Goal: Task Accomplishment & Management: Complete application form

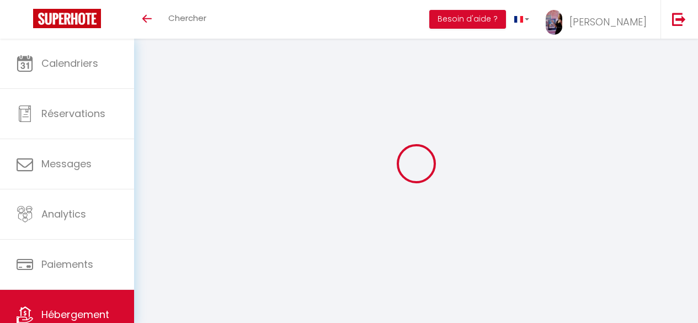
select select "3"
select select "2"
select select "1"
select select
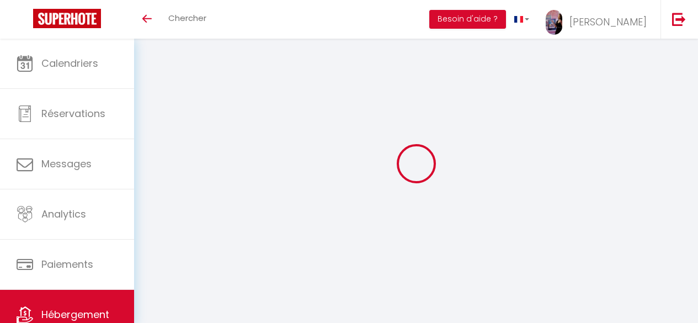
select select "28"
select select
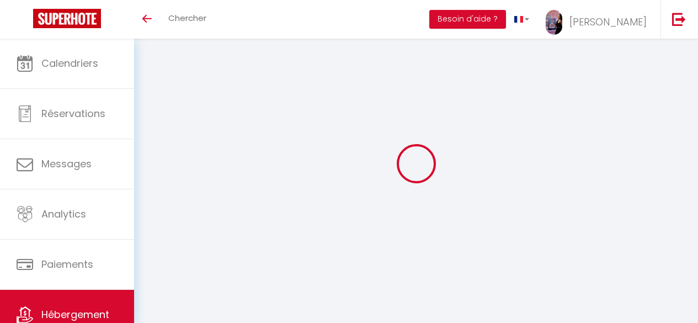
select select
checkbox input "false"
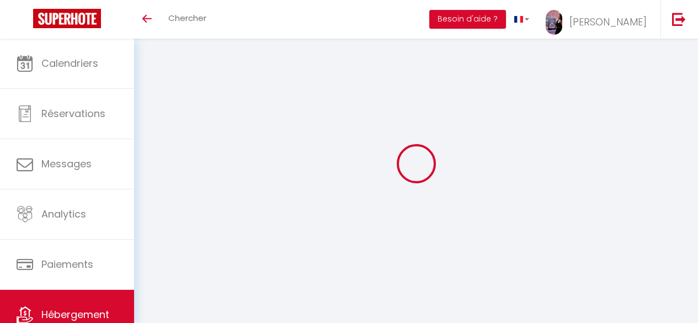
checkbox input "false"
select select
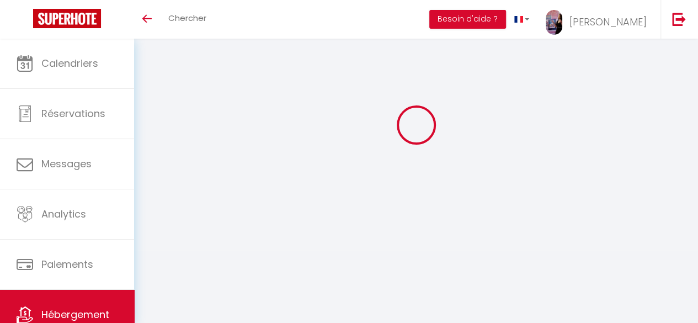
select select
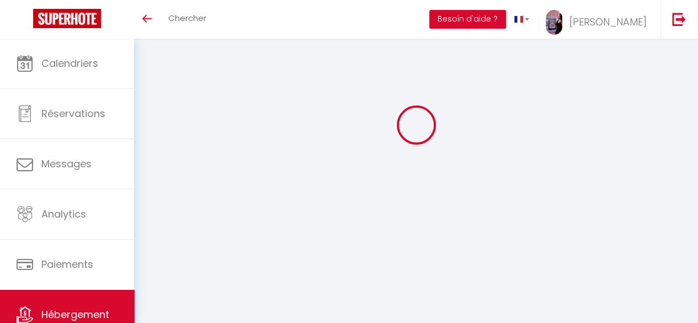
checkbox input "false"
select select
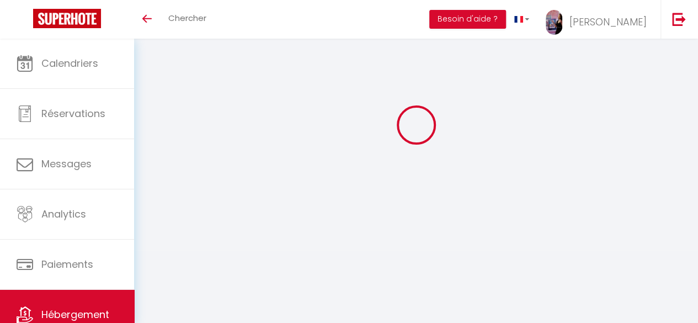
select select
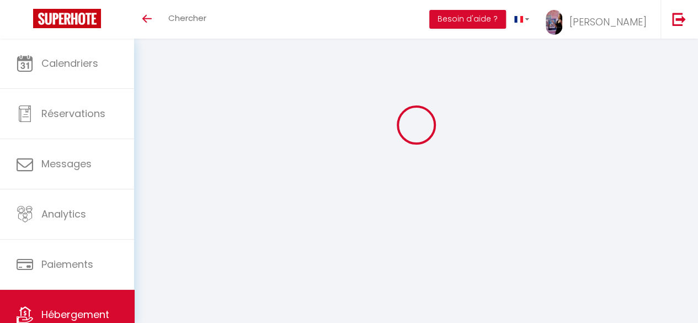
select select
checkbox input "false"
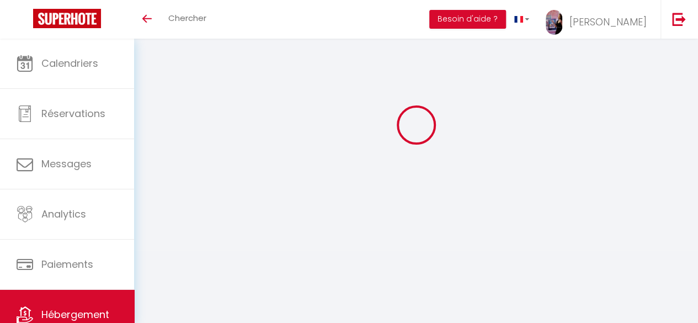
checkbox input "false"
select select
type input "Suite du Baron - Petit déjeuner, [PERSON_NAME], Nigloland à 5 min"
type input "[PERSON_NAME]"
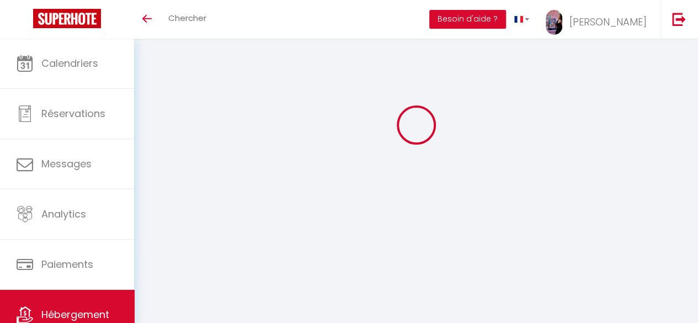
type input "Keomanivong"
type input "[STREET_ADDRESS]"
type input "10140"
type input "BOSSANCOURT"
select select "bnb"
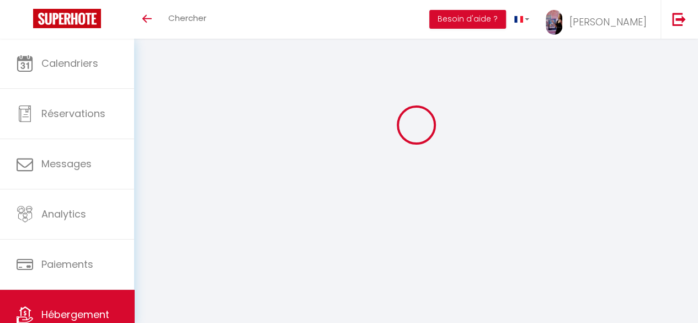
select select "2"
type input "195"
type input "10"
type input "45"
type input "150"
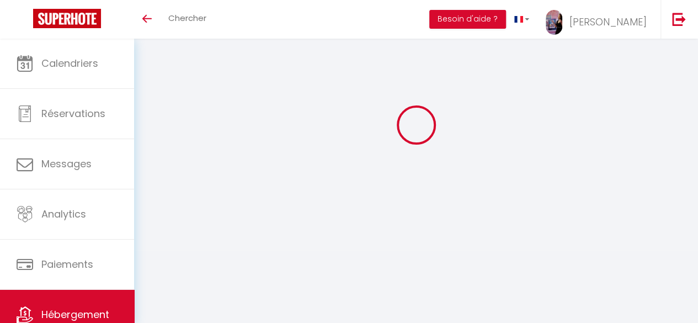
select select
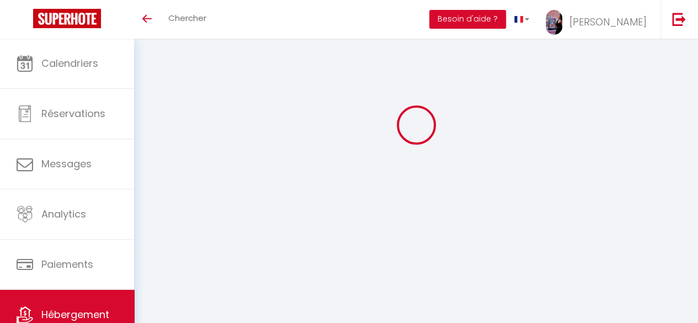
select select
type input "[STREET_ADDRESS]"
type input "10140"
type input "[GEOGRAPHIC_DATA]"
type input "[EMAIL_ADDRESS][DOMAIN_NAME]"
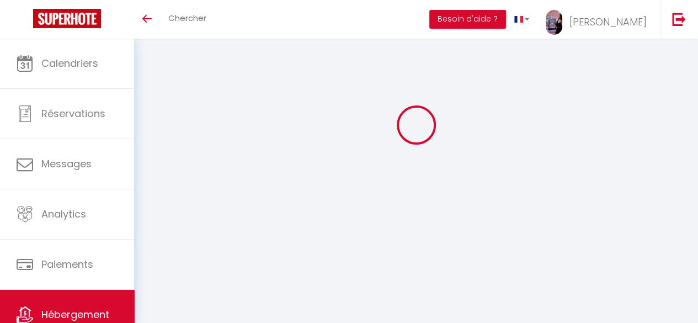
select select "14515"
checkbox input "false"
checkbox input "true"
checkbox input "false"
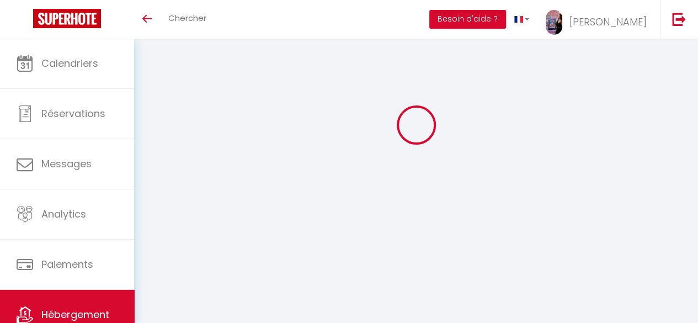
type input "0"
select select
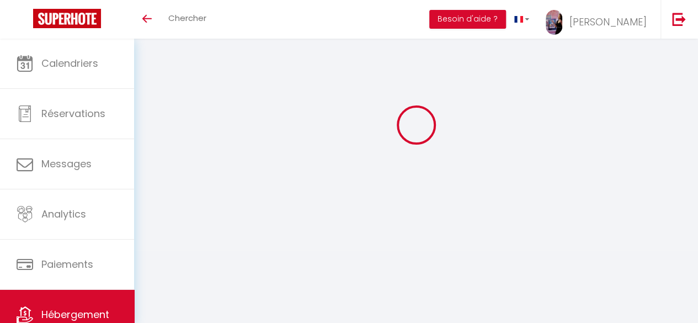
select select
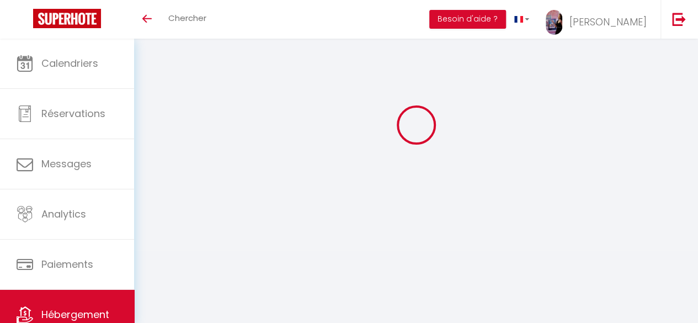
checkbox input "false"
checkbox input "true"
checkbox input "false"
select select
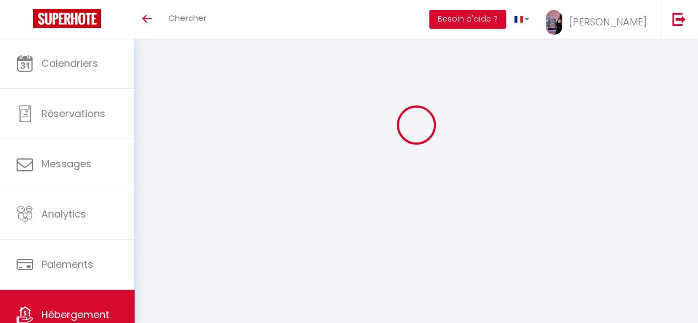
select select
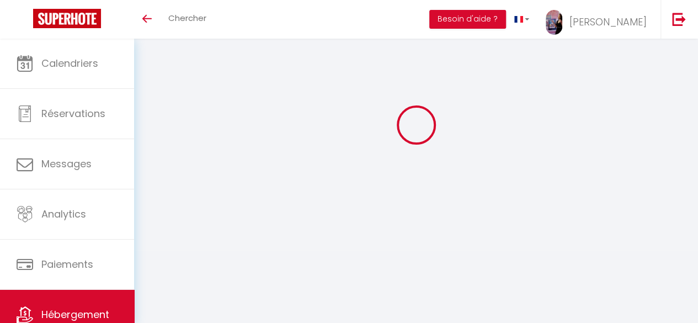
checkbox input "false"
checkbox input "true"
checkbox input "false"
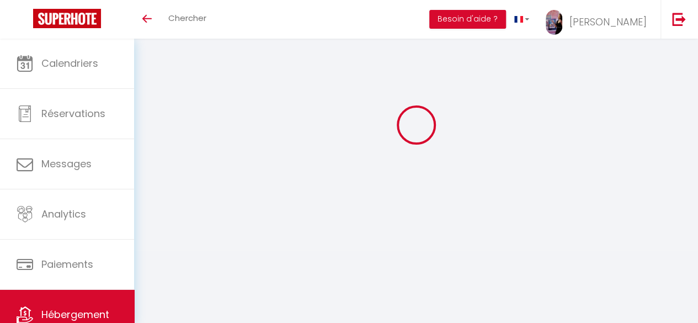
checkbox input "true"
checkbox input "false"
select select "16:00"
select select "23:45"
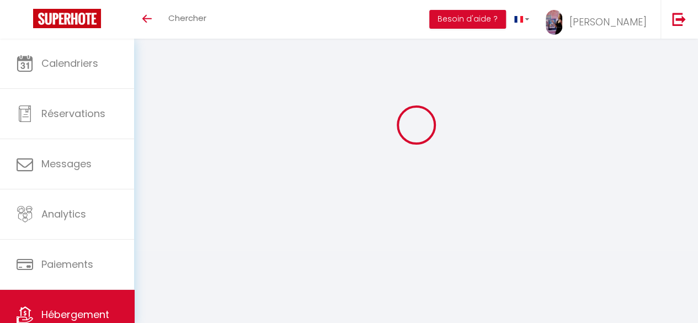
select select "10:00"
select select "30"
select select "12:00"
checkbox input "false"
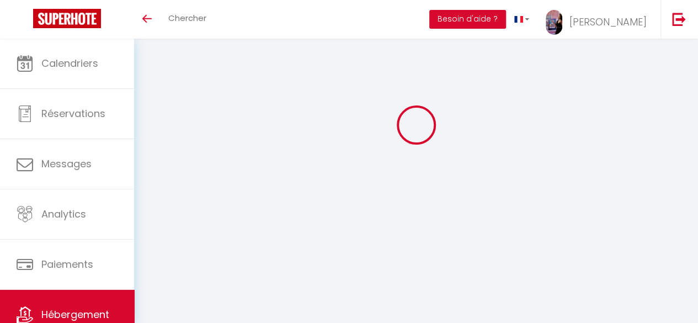
checkbox input "true"
checkbox input "false"
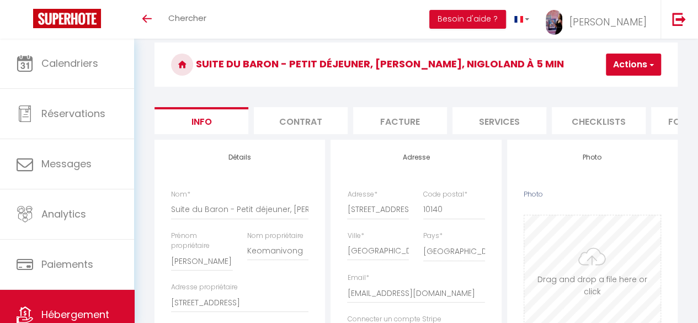
click at [601, 268] on input "Photo" at bounding box center [592, 269] width 136 height 109
type input "C:\fakepath\Copie de TEMPLATE - SuperMosaique (6).png"
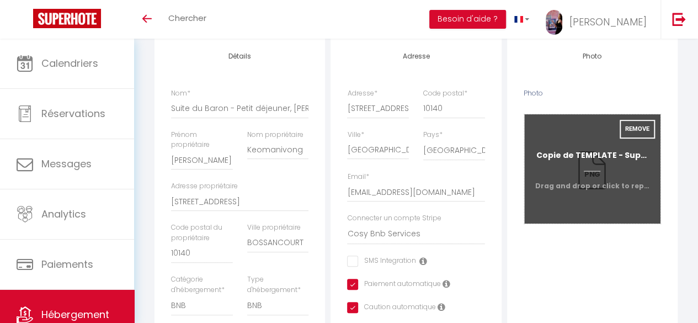
scroll to position [140, 0]
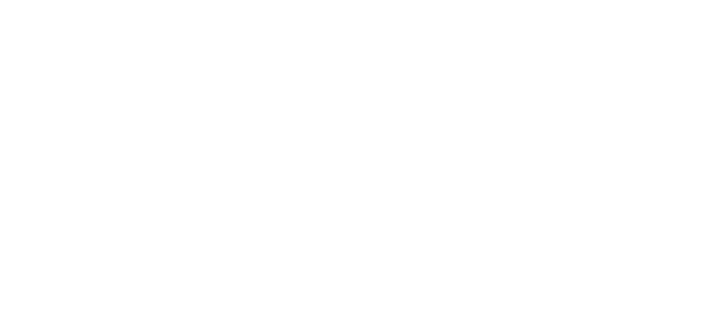
select select "3"
select select "2"
select select "1"
select select
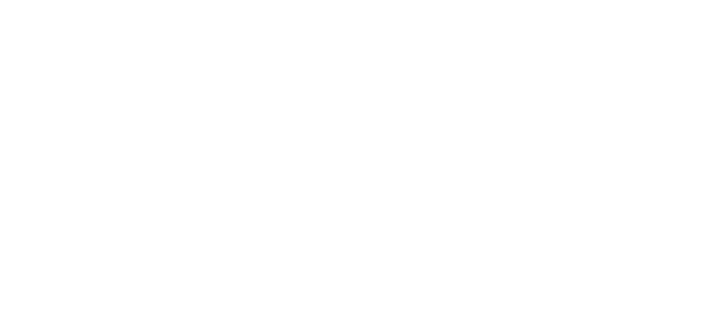
select select "28"
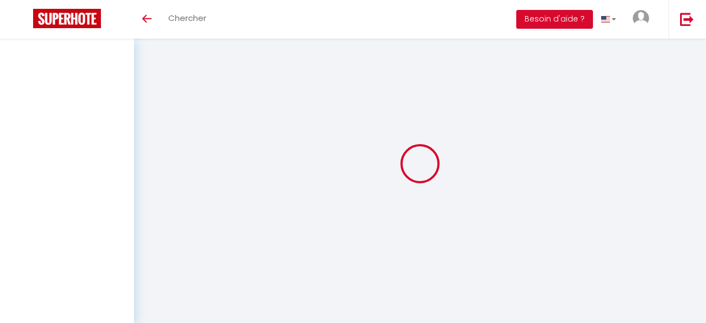
select select
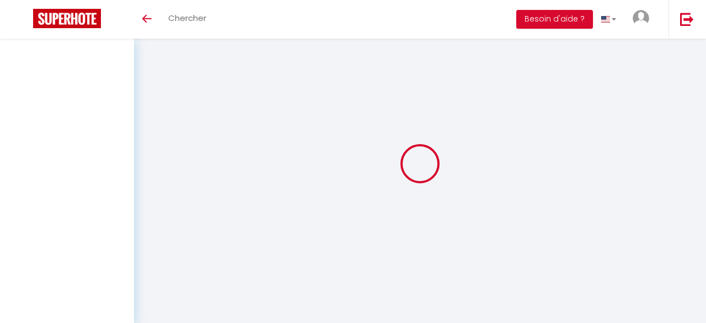
select select
checkbox input "false"
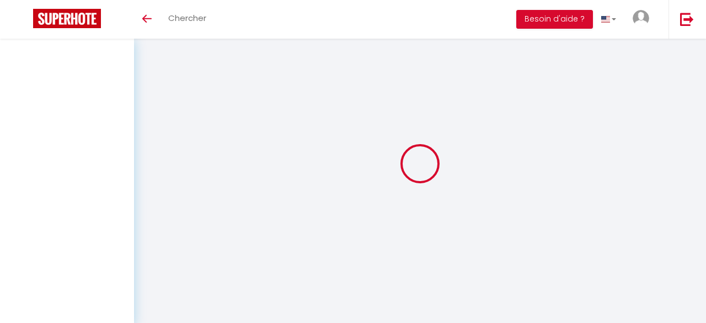
select select
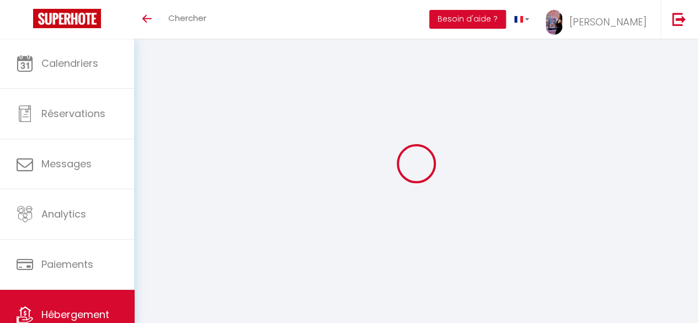
select select
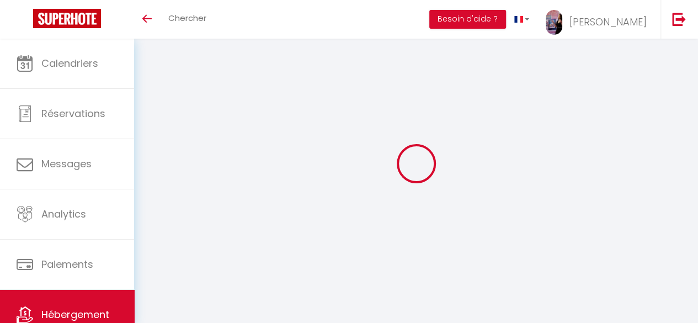
select select
checkbox input "false"
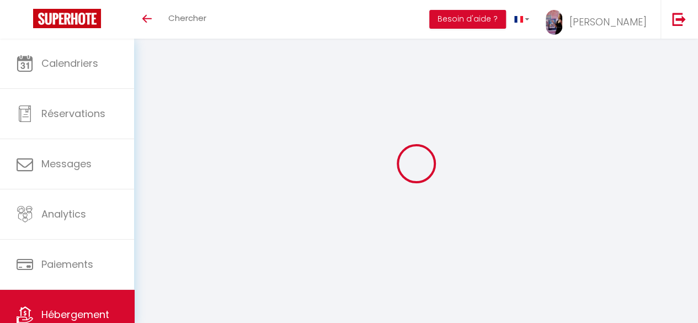
select select
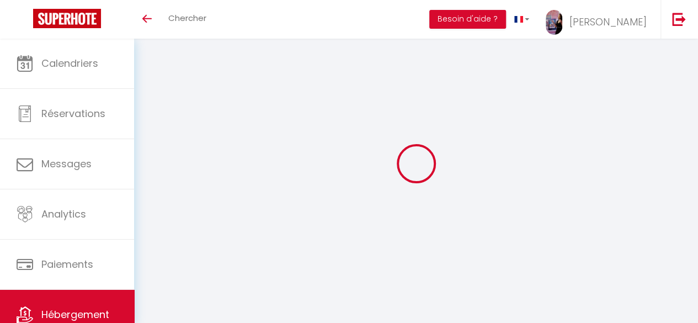
select select
checkbox input "false"
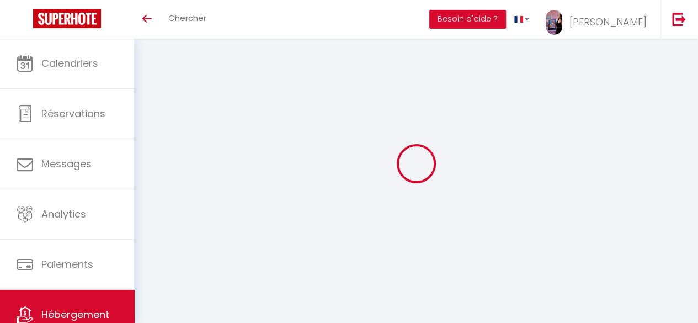
checkbox input "false"
select select
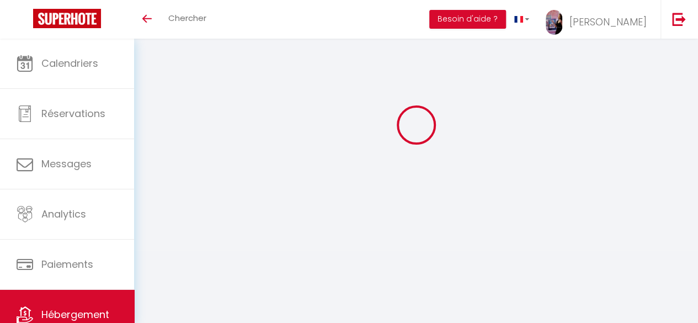
select select
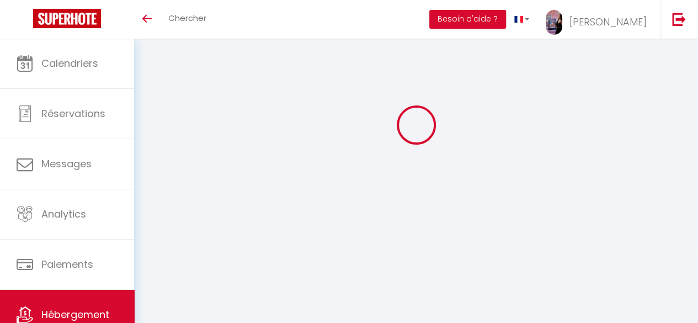
select select
checkbox input "false"
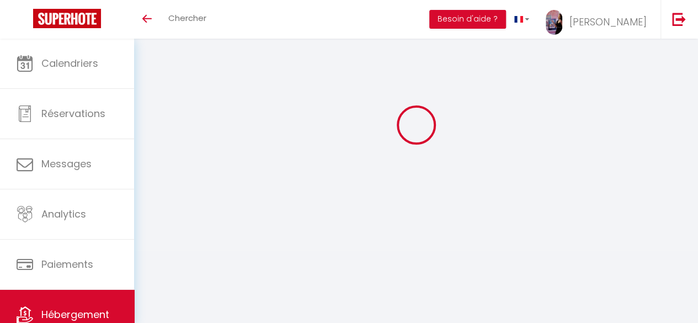
select select
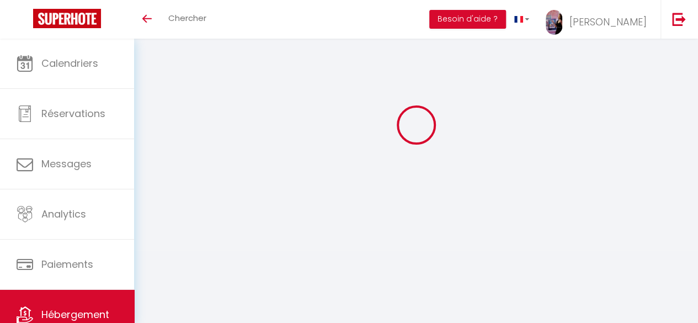
select select
checkbox input "false"
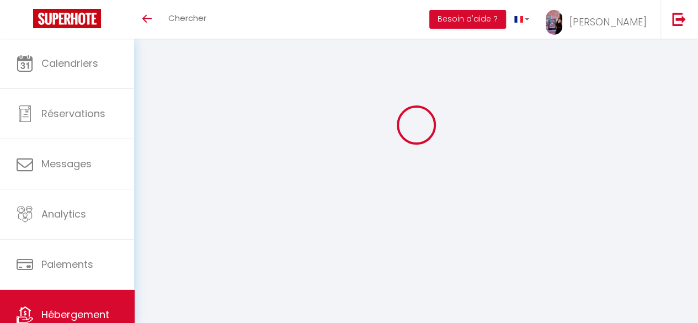
checkbox input "false"
select select
type input "Suite du Baron - Petit déjeuner, [PERSON_NAME], Nigloland à 5 min"
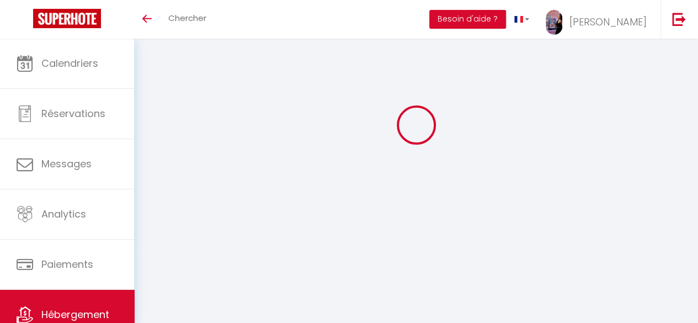
type input "[PERSON_NAME]"
type input "Keomanivong"
type input "[STREET_ADDRESS]"
type input "10140"
type input "BOSSANCOURT"
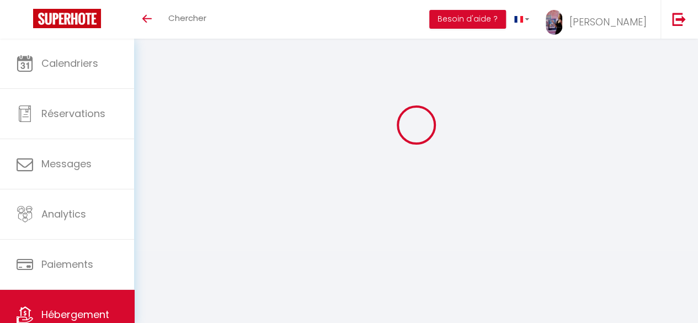
select select "bnb"
select select "2"
type input "195"
type input "10"
type input "45"
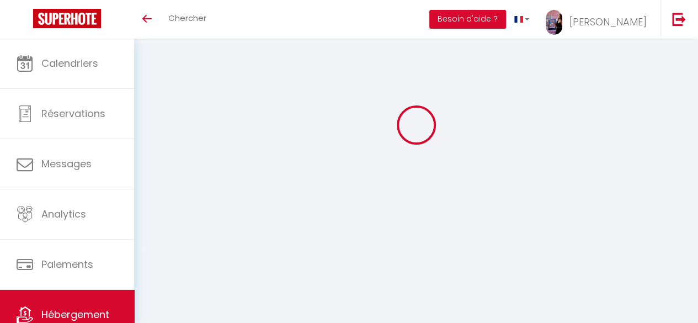
type input "150"
select select
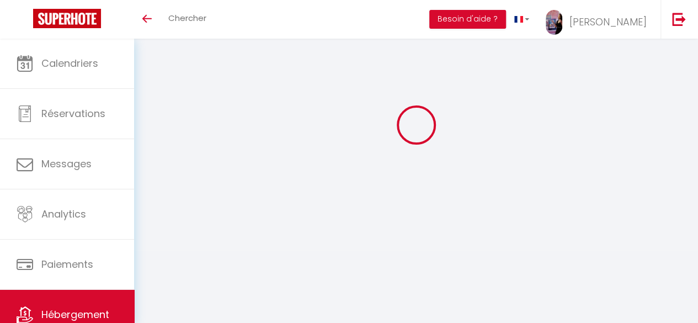
select select
type input "[STREET_ADDRESS]"
type input "10140"
type input "[GEOGRAPHIC_DATA]"
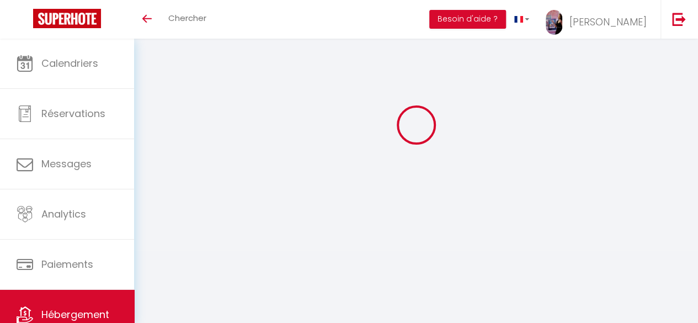
type input "[EMAIL_ADDRESS][DOMAIN_NAME]"
select select "14515"
checkbox input "false"
checkbox input "true"
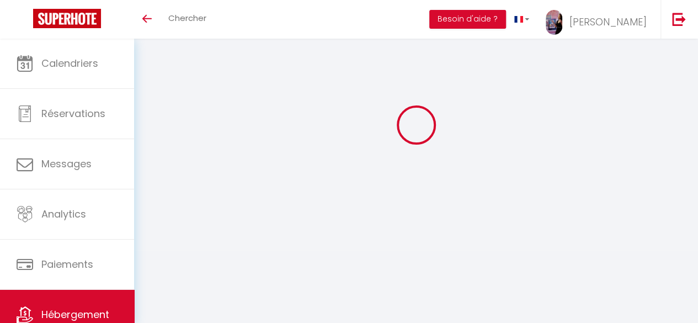
checkbox input "false"
type input "0"
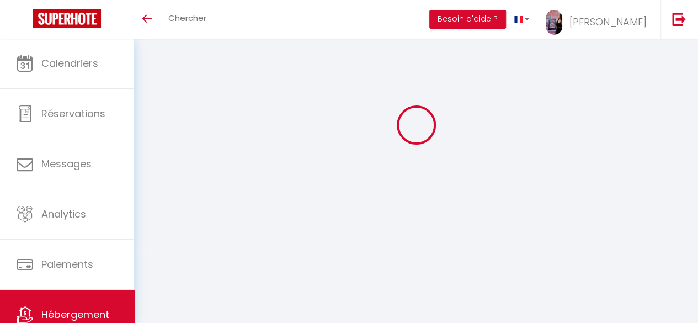
select select
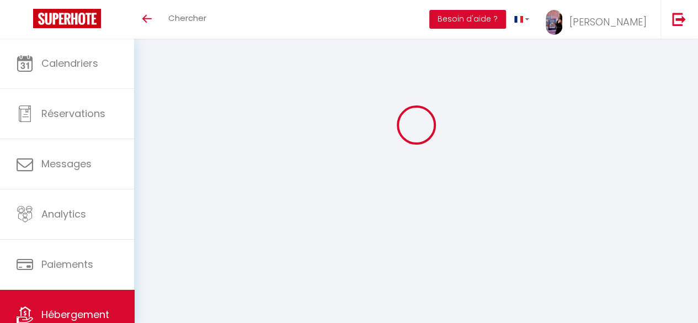
select select
checkbox input "false"
checkbox input "true"
checkbox input "false"
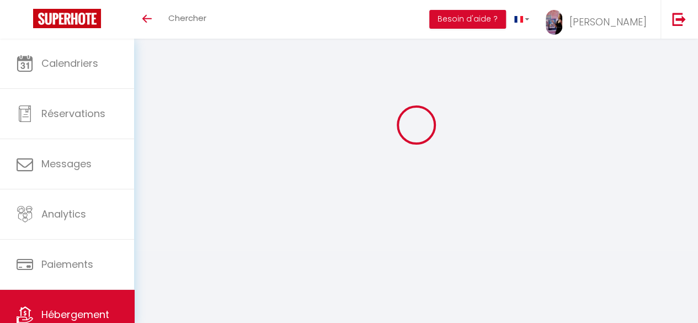
select select
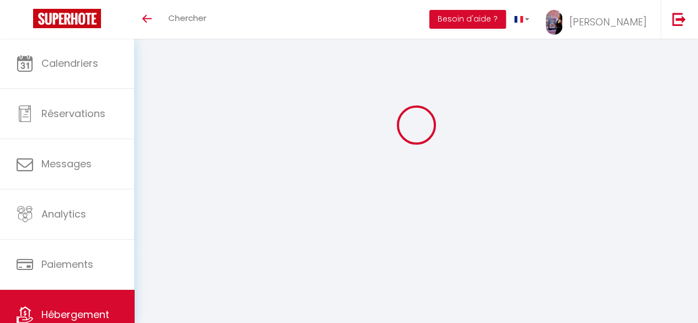
select select
checkbox input "false"
checkbox input "true"
checkbox input "false"
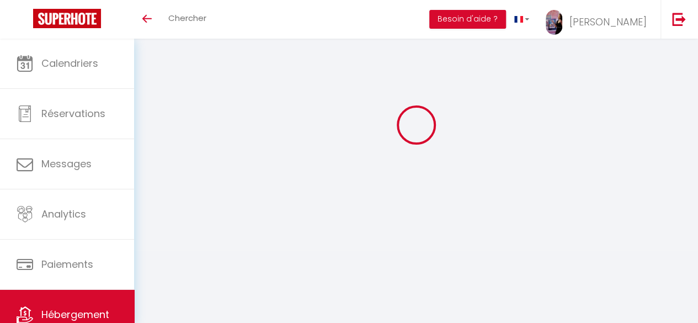
checkbox input "false"
checkbox input "true"
checkbox input "false"
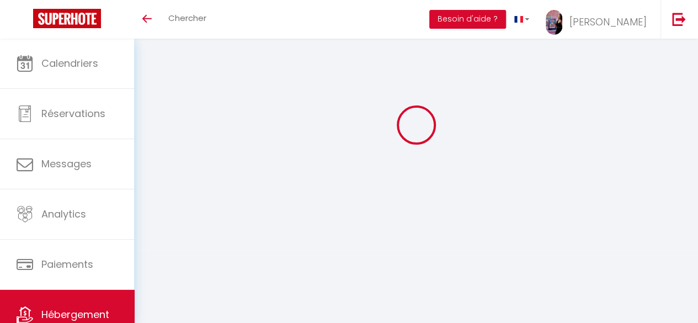
checkbox input "true"
checkbox input "false"
select select "16:00"
select select "23:45"
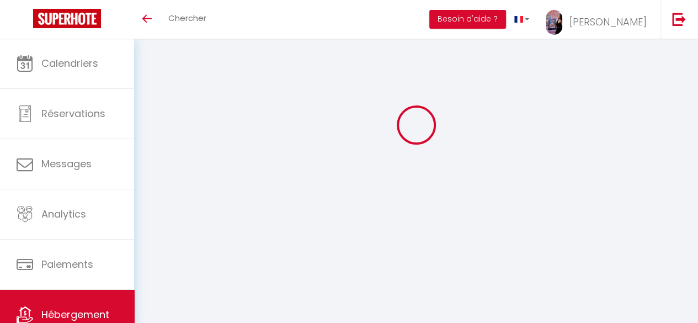
select select "10:00"
select select "30"
select select "12:00"
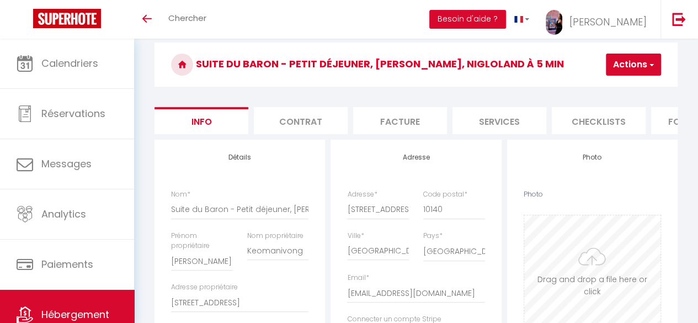
click at [579, 275] on input "Photo" at bounding box center [592, 269] width 136 height 109
type input "C:\fakepath\AF402895.jpg"
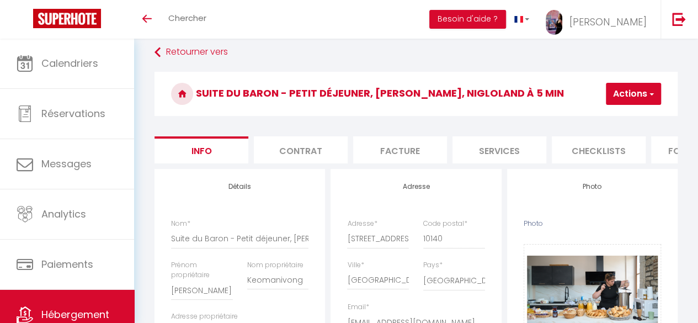
scroll to position [8, 0]
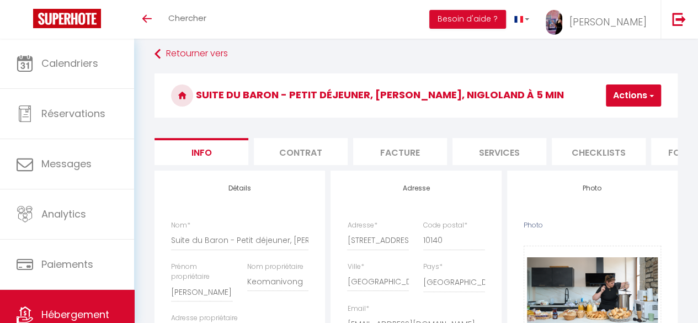
click at [620, 95] on button "Actions" at bounding box center [633, 95] width 55 height 22
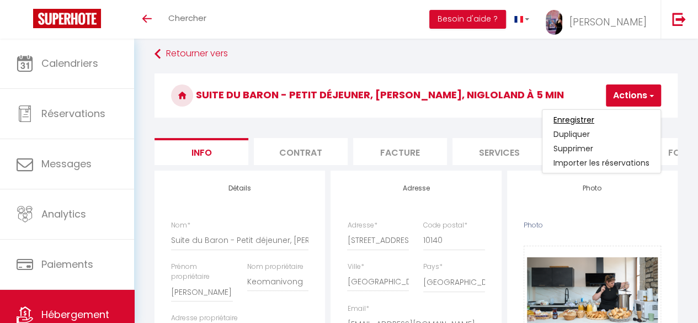
click at [577, 115] on input "Enregistrer" at bounding box center [573, 119] width 41 height 11
click at [579, 122] on input "Enregistrer" at bounding box center [573, 119] width 41 height 11
